Goal: Task Accomplishment & Management: Complete application form

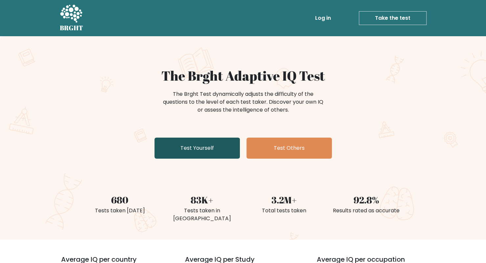
click at [195, 147] on link "Test Yourself" at bounding box center [198, 147] width 86 height 21
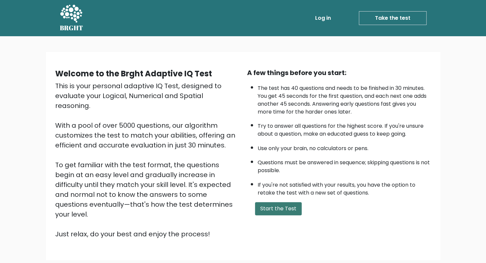
click at [272, 202] on button "Start the Test" at bounding box center [278, 208] width 47 height 13
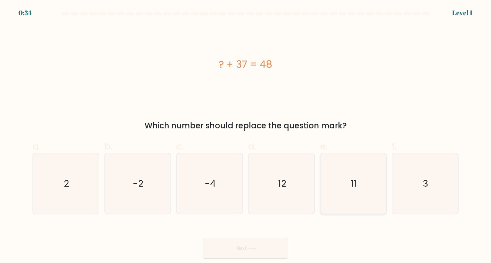
click at [347, 182] on icon "11" at bounding box center [353, 183] width 60 height 60
click at [246, 136] on input "e. 11" at bounding box center [246, 134] width 0 height 4
radio input "true"
click at [259, 243] on button "Next" at bounding box center [246, 247] width 86 height 21
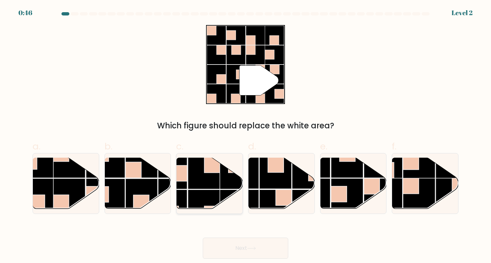
click at [197, 194] on rect at bounding box center [204, 205] width 32 height 32
click at [246, 136] on input "c." at bounding box center [246, 134] width 0 height 4
radio input "true"
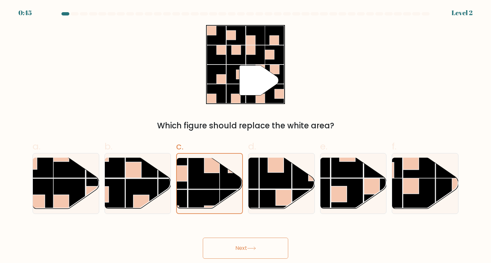
click at [240, 246] on button "Next" at bounding box center [246, 247] width 86 height 21
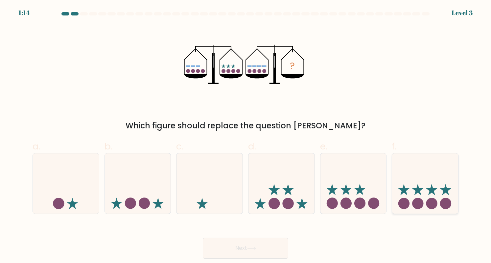
click at [428, 183] on icon at bounding box center [425, 183] width 66 height 55
click at [246, 136] on input "f." at bounding box center [246, 134] width 0 height 4
radio input "true"
click at [262, 248] on button "Next" at bounding box center [246, 247] width 86 height 21
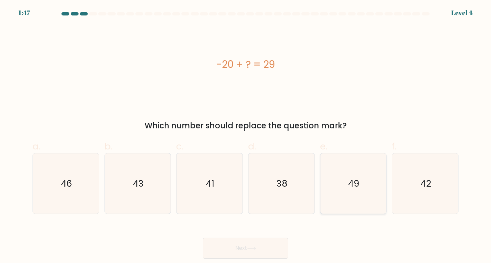
click at [362, 196] on icon "49" at bounding box center [353, 183] width 60 height 60
click at [246, 136] on input "e. 49" at bounding box center [246, 134] width 0 height 4
radio input "true"
click at [264, 243] on button "Next" at bounding box center [246, 247] width 86 height 21
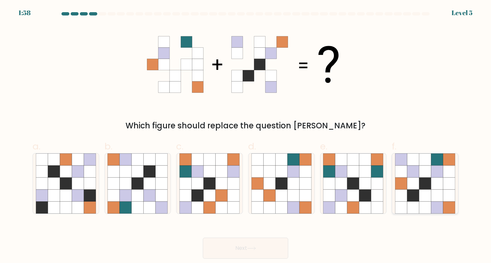
click at [425, 187] on icon at bounding box center [425, 183] width 12 height 12
click at [246, 136] on input "f." at bounding box center [246, 134] width 0 height 4
radio input "true"
click at [253, 242] on button "Next" at bounding box center [246, 247] width 86 height 21
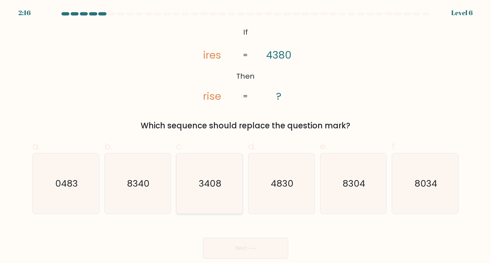
click at [207, 179] on text "3408" at bounding box center [210, 183] width 23 height 13
click at [246, 136] on input "c. 3408" at bounding box center [246, 134] width 0 height 4
radio input "true"
click at [256, 244] on button "Next" at bounding box center [246, 247] width 86 height 21
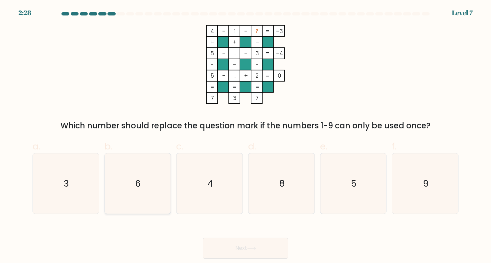
click at [160, 189] on icon "6" at bounding box center [138, 183] width 60 height 60
click at [246, 136] on input "b. 6" at bounding box center [246, 134] width 0 height 4
radio input "true"
click at [235, 246] on button "Next" at bounding box center [246, 247] width 86 height 21
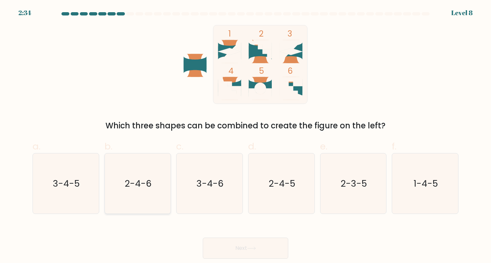
click at [133, 193] on icon "2-4-6" at bounding box center [138, 183] width 60 height 60
click at [246, 136] on input "b. 2-4-6" at bounding box center [246, 134] width 0 height 4
radio input "true"
click at [239, 253] on button "Next" at bounding box center [246, 247] width 86 height 21
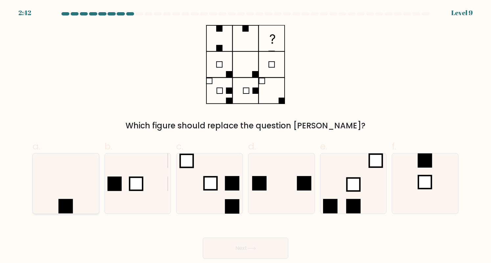
click at [69, 191] on icon at bounding box center [66, 183] width 60 height 60
click at [246, 136] on input "a." at bounding box center [246, 134] width 0 height 4
radio input "true"
click at [267, 247] on button "Next" at bounding box center [246, 247] width 86 height 21
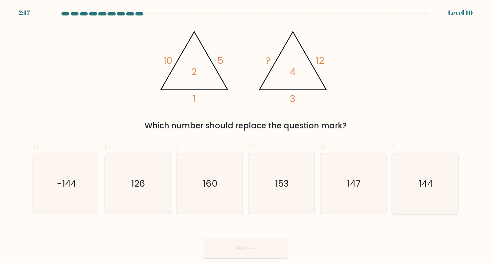
click at [430, 199] on icon "144" at bounding box center [425, 183] width 60 height 60
click at [246, 136] on input "f. 144" at bounding box center [246, 134] width 0 height 4
radio input "true"
click at [262, 242] on button "Next" at bounding box center [246, 247] width 86 height 21
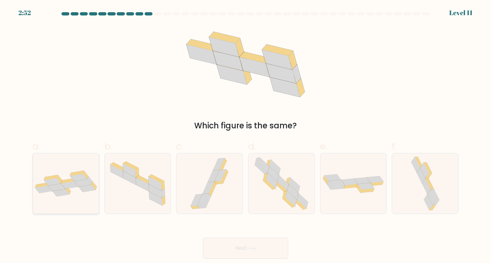
click at [85, 195] on icon at bounding box center [66, 183] width 66 height 26
click at [246, 136] on input "a." at bounding box center [246, 134] width 0 height 4
radio input "true"
click at [247, 253] on button "Next" at bounding box center [246, 247] width 86 height 21
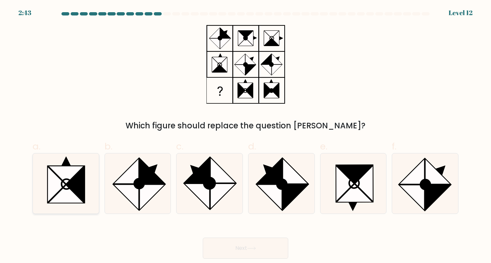
click at [60, 187] on icon at bounding box center [56, 184] width 18 height 36
click at [246, 136] on input "a." at bounding box center [246, 134] width 0 height 4
radio input "true"
click at [238, 251] on button "Next" at bounding box center [246, 247] width 86 height 21
